Goal: Task Accomplishment & Management: Manage account settings

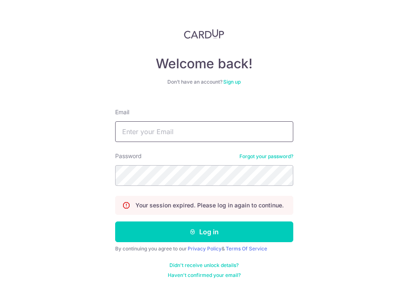
click at [193, 133] on input "Email" at bounding box center [204, 131] width 178 height 21
type input "[PERSON_NAME][DOMAIN_NAME][EMAIL_ADDRESS][PERSON_NAME][DOMAIN_NAME]"
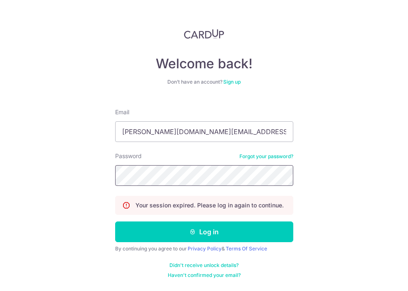
click at [115, 222] on button "Log in" at bounding box center [204, 232] width 178 height 21
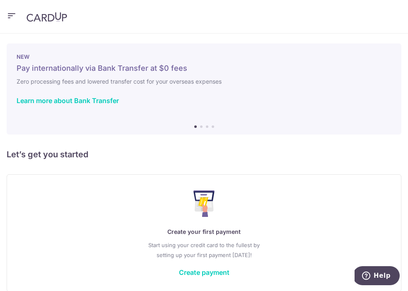
click at [200, 128] on div "NEW Pay internationally via Bank Transfer at $0 fees Zero processing fees and l…" at bounding box center [204, 88] width 395 height 91
click at [201, 127] on li at bounding box center [201, 126] width 2 height 2
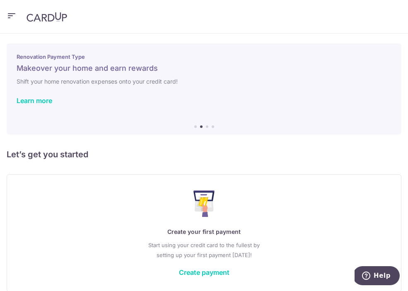
click at [207, 126] on li at bounding box center [207, 126] width 2 height 2
click at [213, 126] on li at bounding box center [213, 126] width 2 height 2
click at [37, 101] on link "Learn more" at bounding box center [35, 100] width 36 height 8
click at [12, 16] on icon "button" at bounding box center [12, 16] width 10 height 10
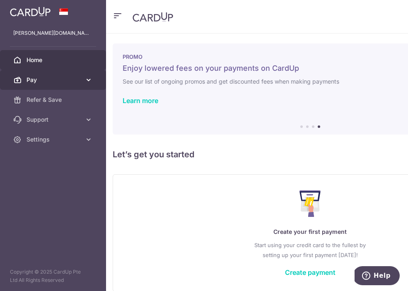
click at [89, 78] on icon at bounding box center [88, 80] width 8 height 8
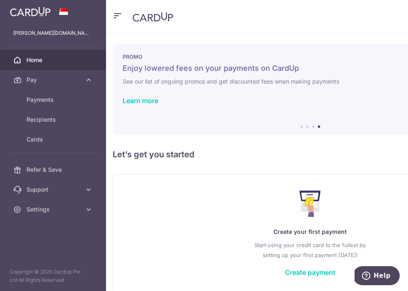
click at [85, 60] on link "Home" at bounding box center [53, 60] width 106 height 20
